Goal: Book appointment/travel/reservation

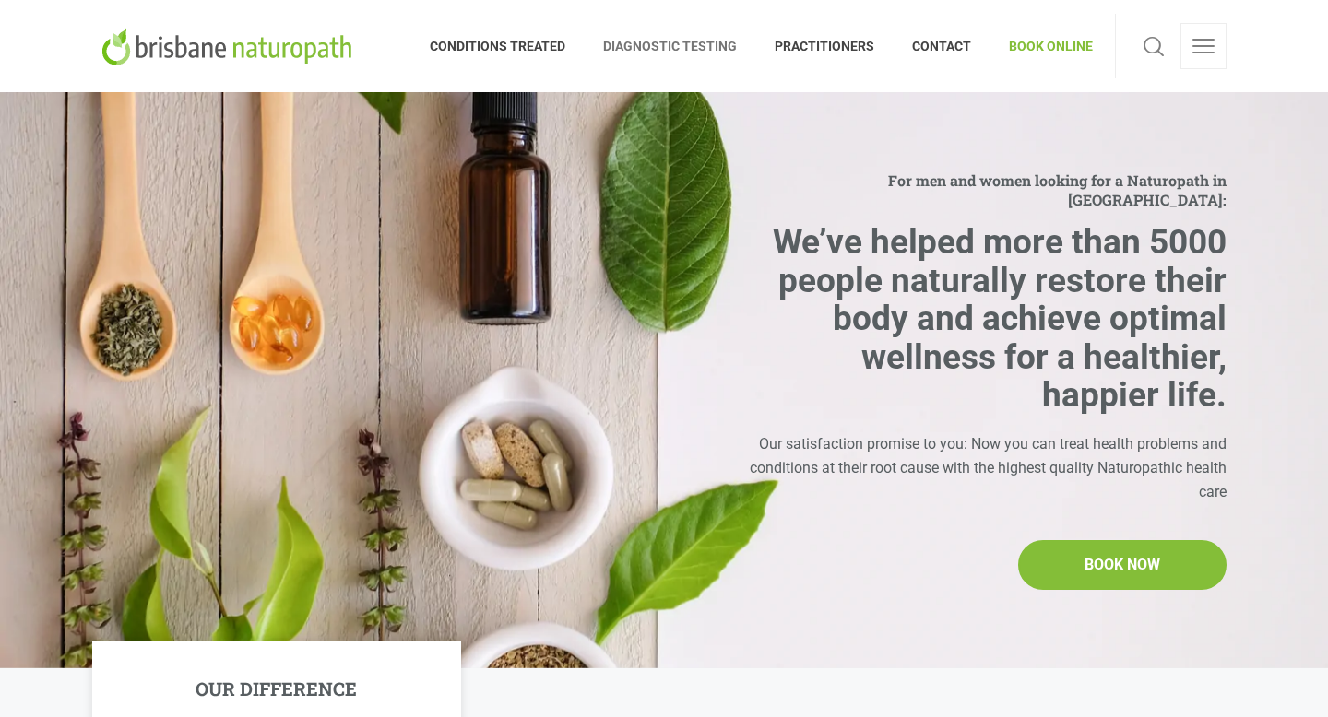
click at [682, 56] on span "DIAGNOSTIC TESTING" at bounding box center [670, 46] width 171 height 30
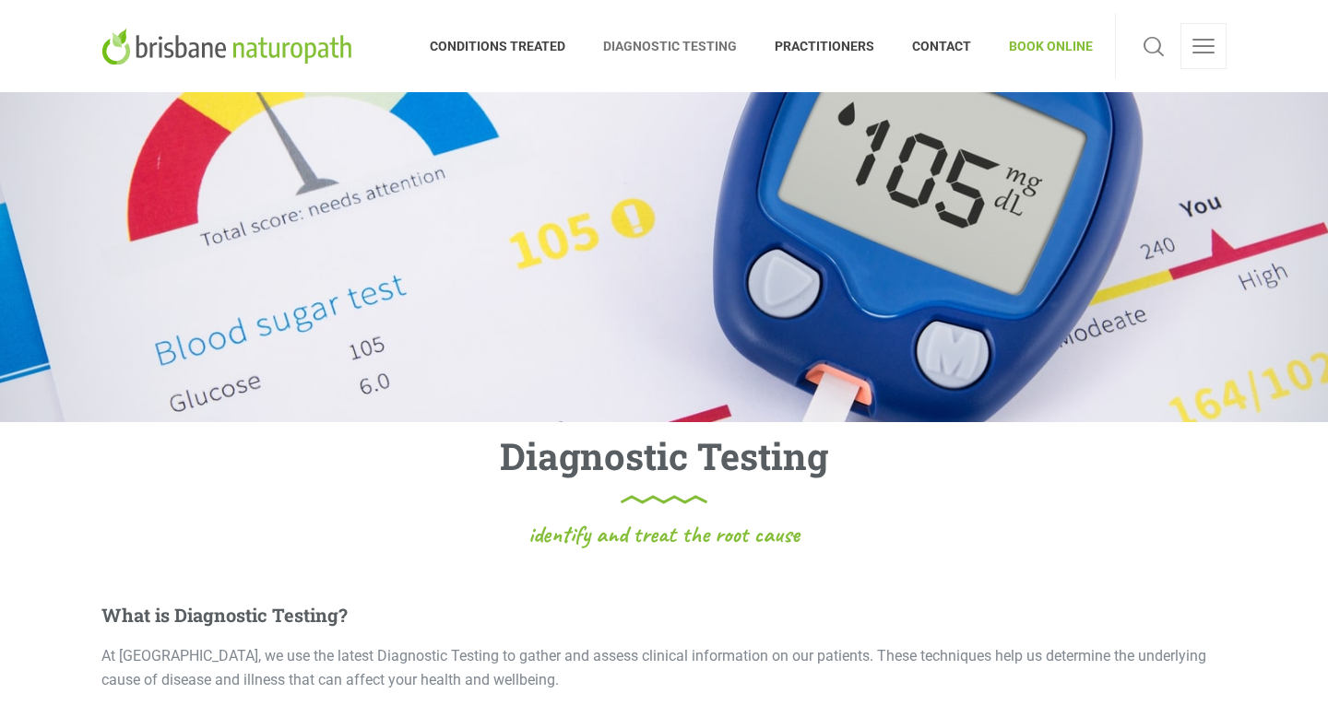
click at [1050, 43] on span "BOOK ONLINE" at bounding box center [1041, 46] width 102 height 30
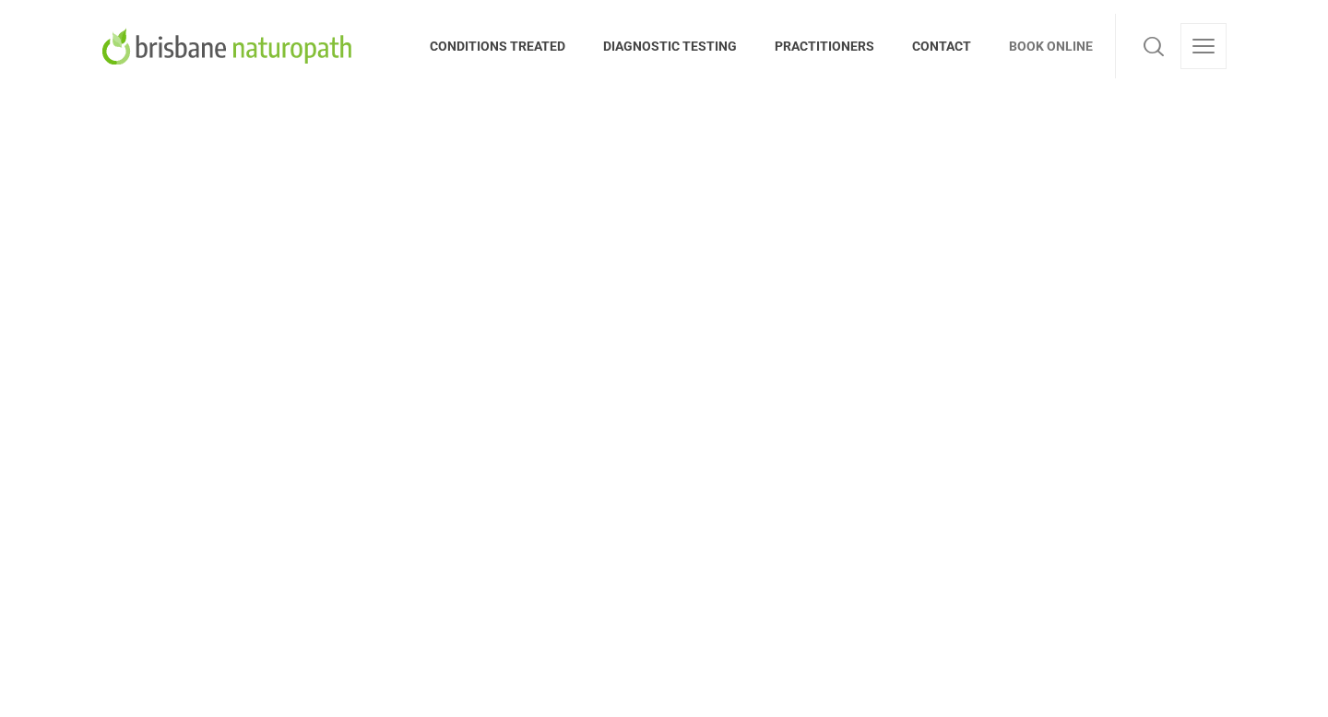
click at [1200, 54] on link at bounding box center [1203, 46] width 46 height 46
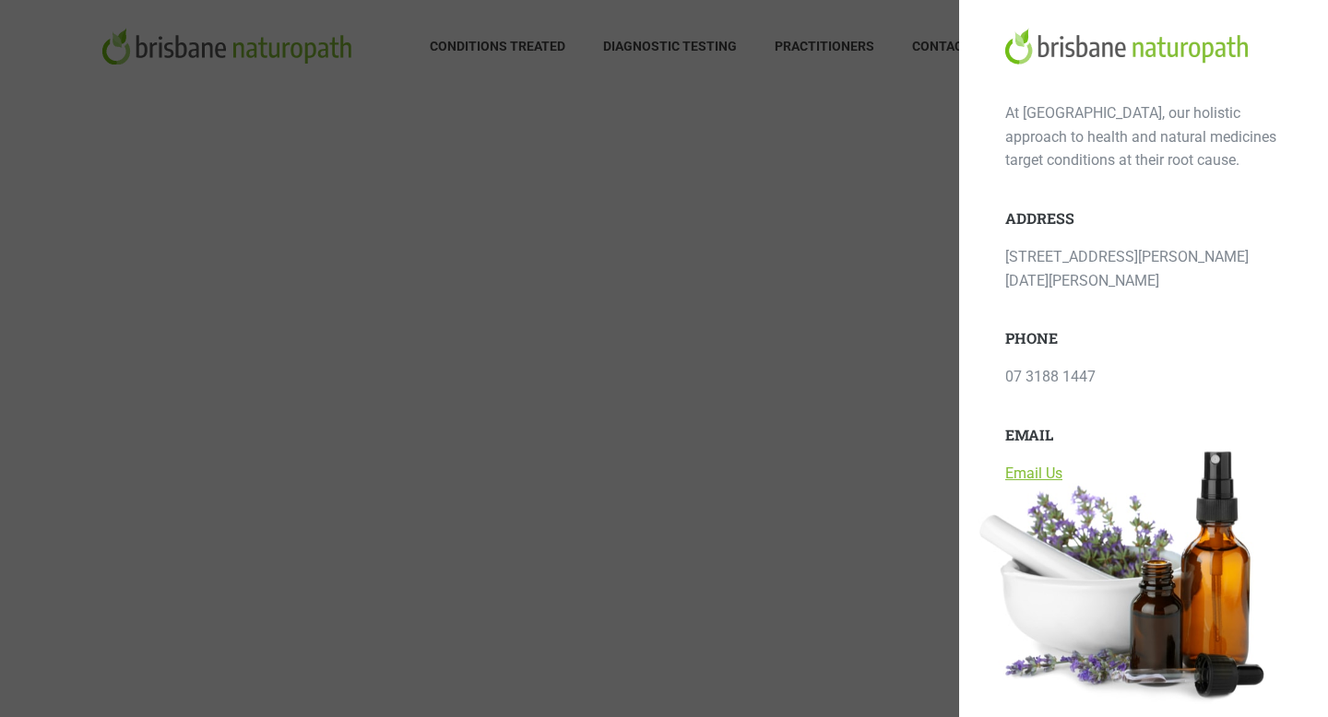
click at [793, 237] on div at bounding box center [664, 358] width 1328 height 717
